Goal: Find specific page/section: Find specific page/section

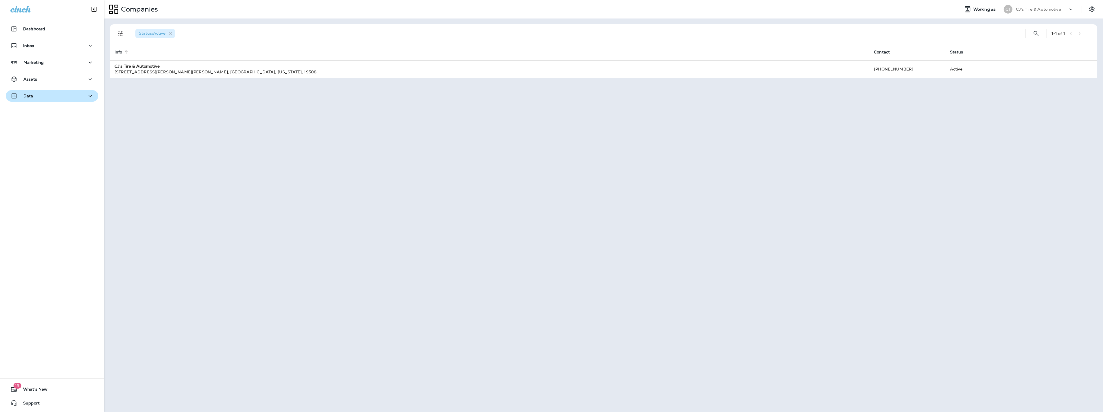
click at [87, 91] on button "Data" at bounding box center [52, 96] width 93 height 12
click at [57, 123] on div "Customers" at bounding box center [52, 125] width 88 height 9
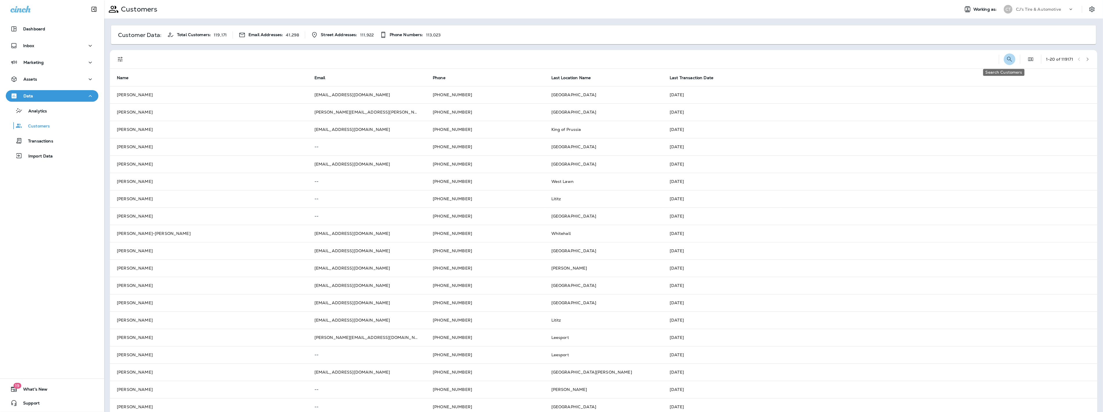
click at [1006, 57] on icon "Search Customers" at bounding box center [1009, 59] width 7 height 7
type input "*********"
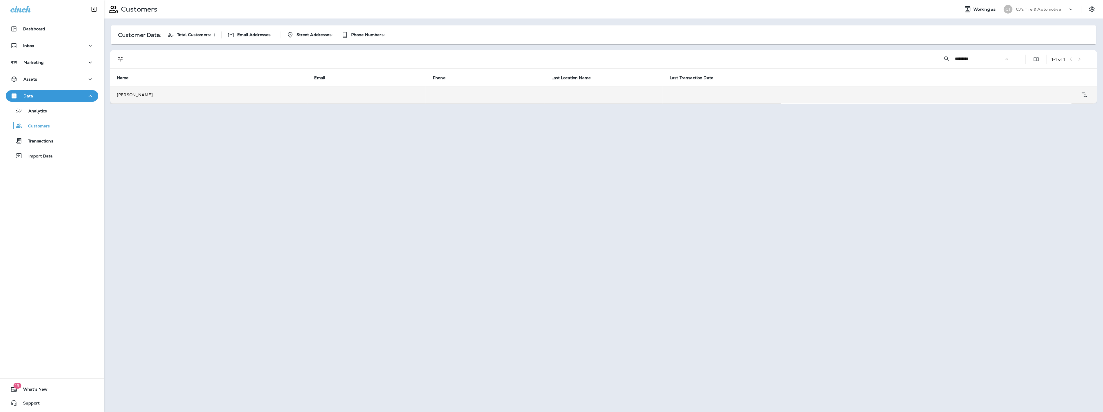
click at [139, 97] on td "[PERSON_NAME]" at bounding box center [209, 94] width 198 height 17
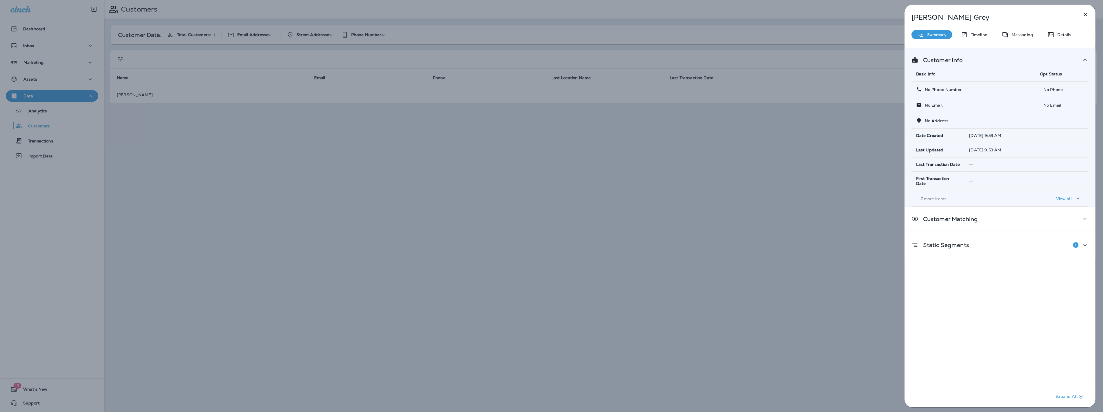
click at [1068, 198] on p "View all" at bounding box center [1064, 199] width 16 height 5
